Goal: Navigation & Orientation: Find specific page/section

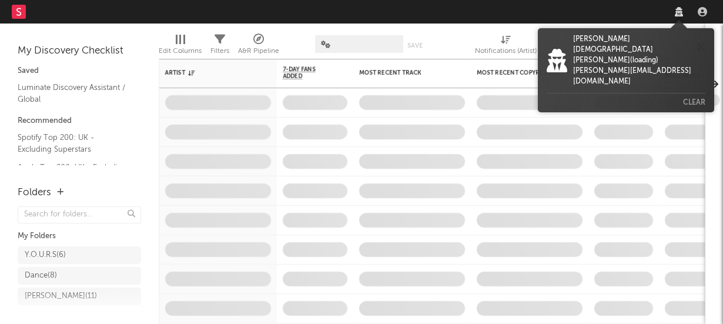
click at [678, 9] on icon at bounding box center [679, 11] width 8 height 9
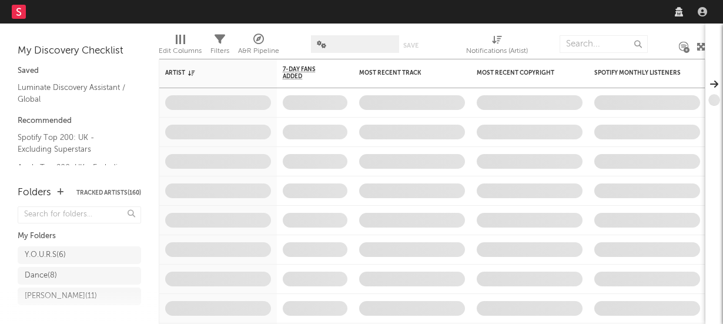
click at [604, 10] on nav "Dashboard Discovery Assistant Charts Leads" at bounding box center [361, 12] width 723 height 24
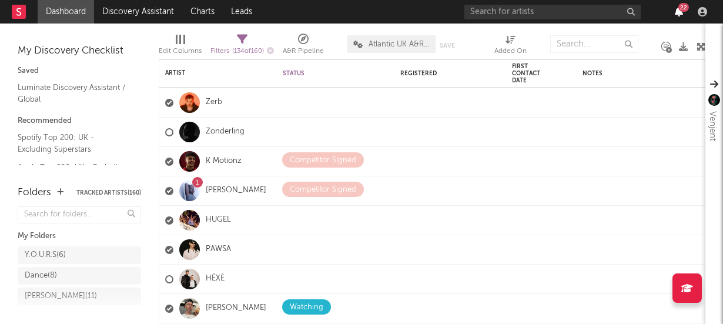
click at [681, 12] on icon "button" at bounding box center [679, 11] width 8 height 9
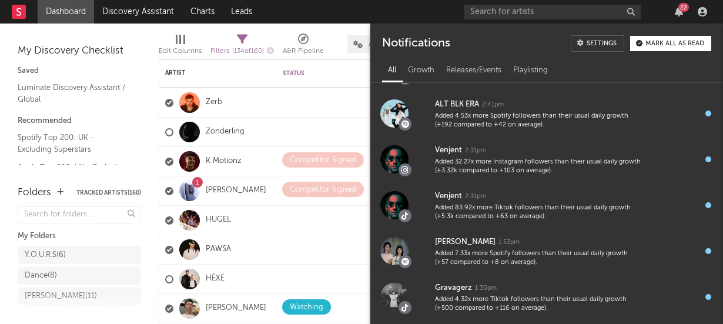
scroll to position [566, 0]
click at [678, 11] on icon "button" at bounding box center [679, 11] width 8 height 9
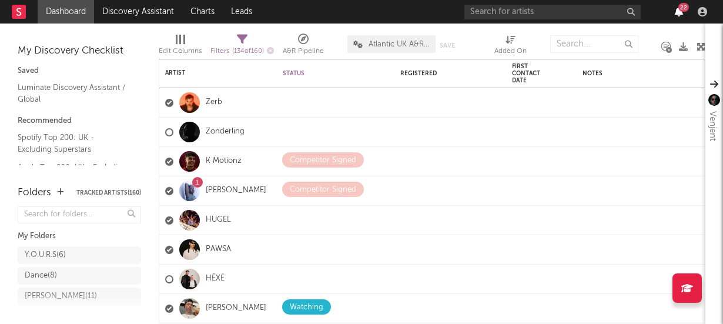
click at [678, 11] on icon "button" at bounding box center [679, 11] width 8 height 9
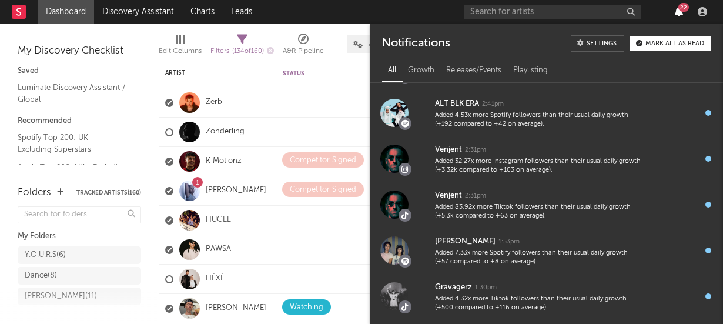
click at [678, 11] on icon "button" at bounding box center [679, 11] width 8 height 9
